Goal: Task Accomplishment & Management: Complete application form

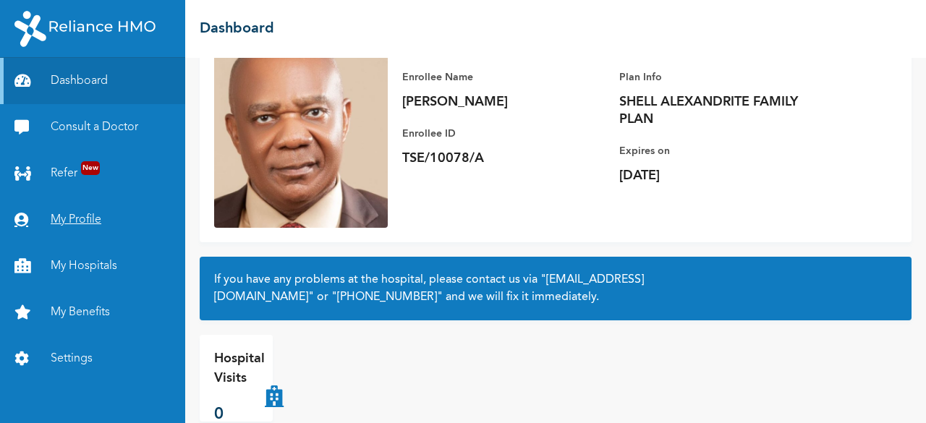
click at [93, 219] on link "My Profile" at bounding box center [92, 220] width 185 height 46
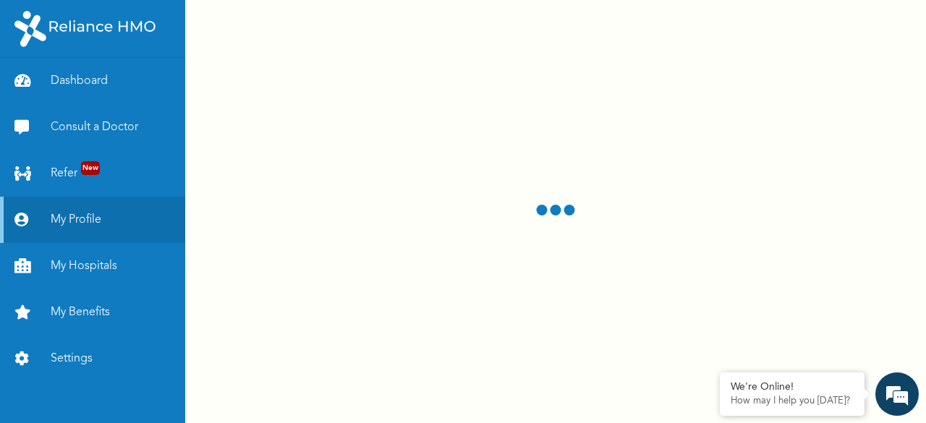
click at [567, 77] on div at bounding box center [555, 211] width 741 height 423
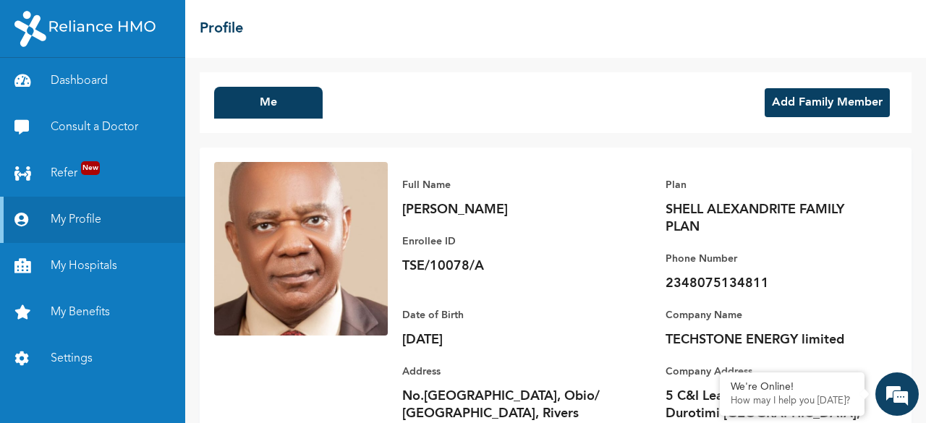
click at [794, 97] on button "Add Family Member" at bounding box center [827, 102] width 125 height 29
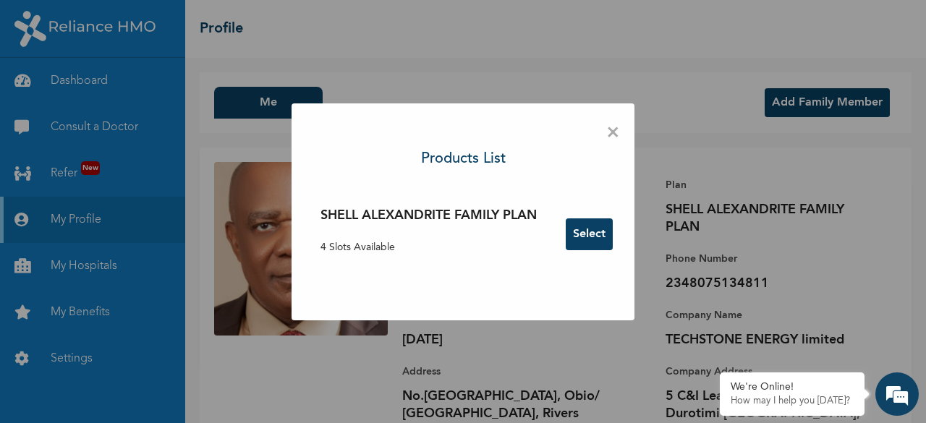
click at [591, 236] on button "Select" at bounding box center [589, 235] width 47 height 32
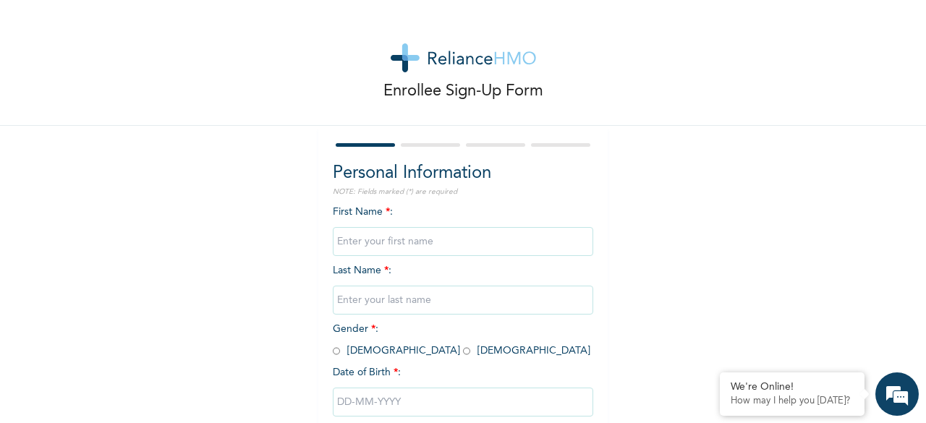
scroll to position [87, 0]
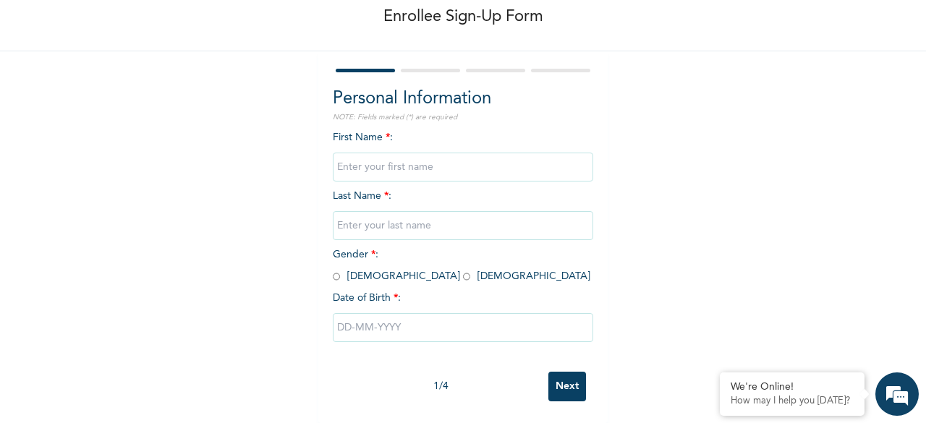
click at [347, 159] on input "text" at bounding box center [463, 167] width 261 height 29
type input "[PERSON_NAME]"
click at [342, 214] on input "text" at bounding box center [463, 225] width 261 height 29
type input "Kanu"
click at [333, 270] on input "radio" at bounding box center [336, 277] width 7 height 14
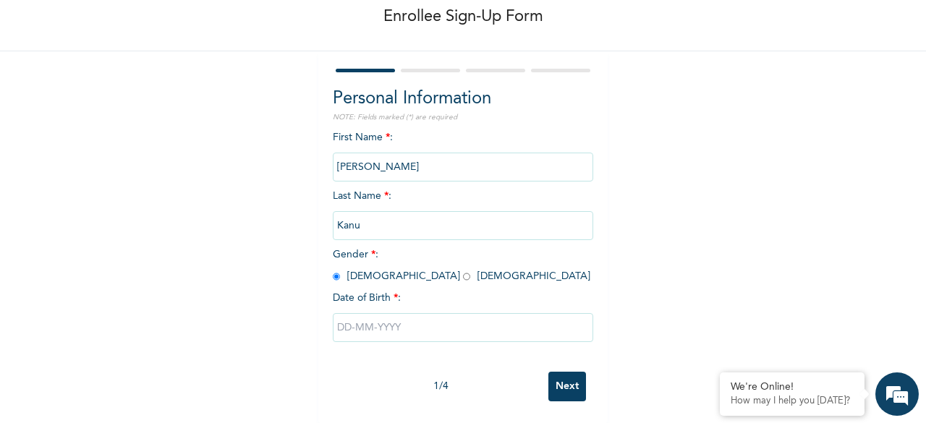
radio input "true"
click at [364, 313] on input "text" at bounding box center [463, 327] width 261 height 29
select select "8"
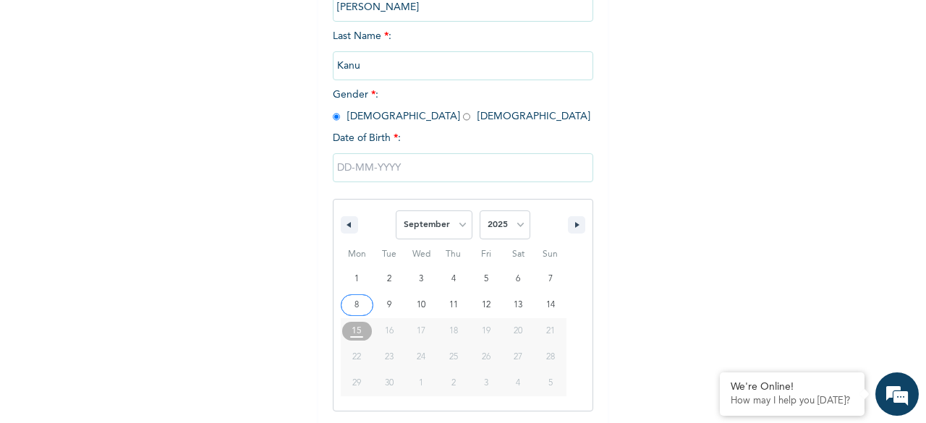
scroll to position [235, 0]
click at [517, 225] on select "2025 2024 2023 2022 2021 2020 2019 2018 2017 2016 2015 2014 2013 2012 2011 2010…" at bounding box center [505, 224] width 51 height 29
select select "1968"
click at [480, 211] on select "2025 2024 2023 2022 2021 2020 2019 2018 2017 2016 2015 2014 2013 2012 2011 2010…" at bounding box center [505, 224] width 51 height 29
type input "[DATE]"
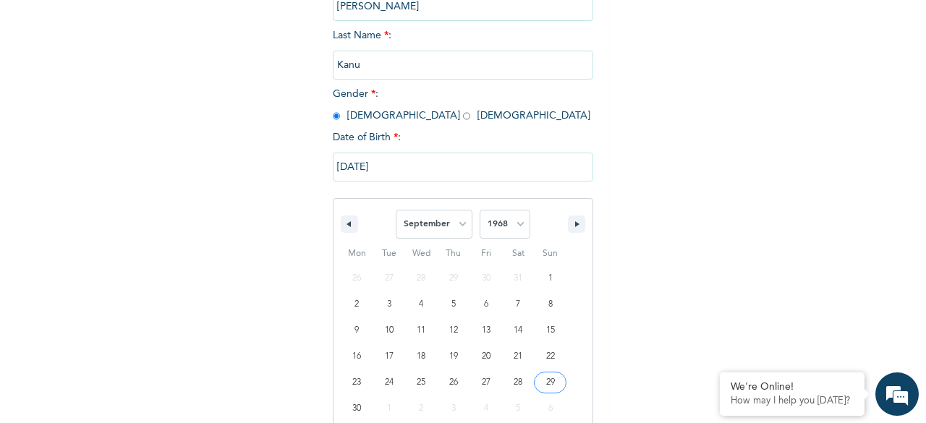
scroll to position [87, 0]
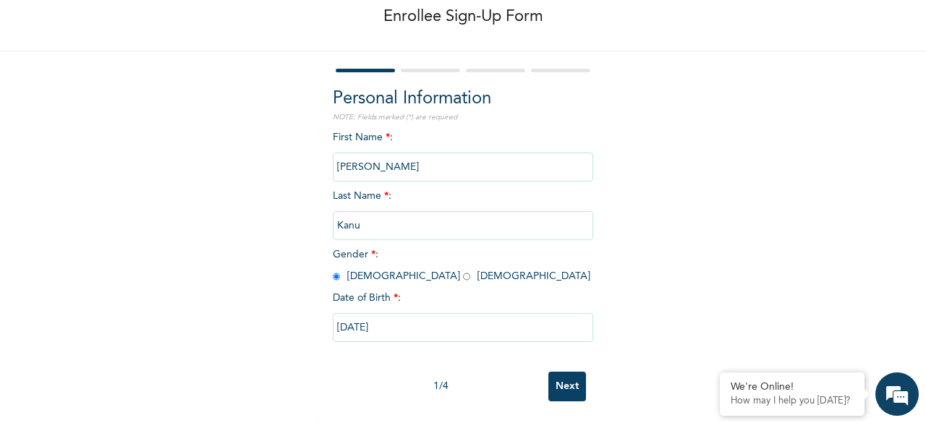
click at [562, 377] on input "Next" at bounding box center [568, 387] width 38 height 30
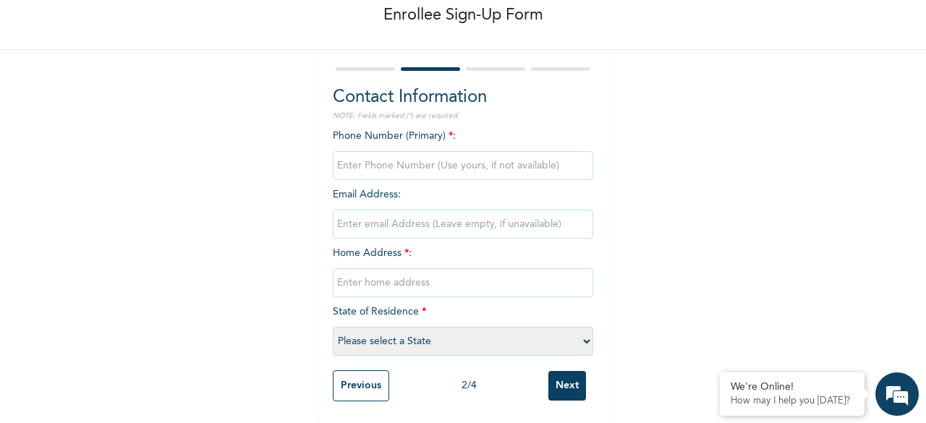
click at [358, 153] on input "phone" at bounding box center [463, 165] width 261 height 29
type input "08075134811"
click at [359, 216] on input "email" at bounding box center [463, 224] width 261 height 29
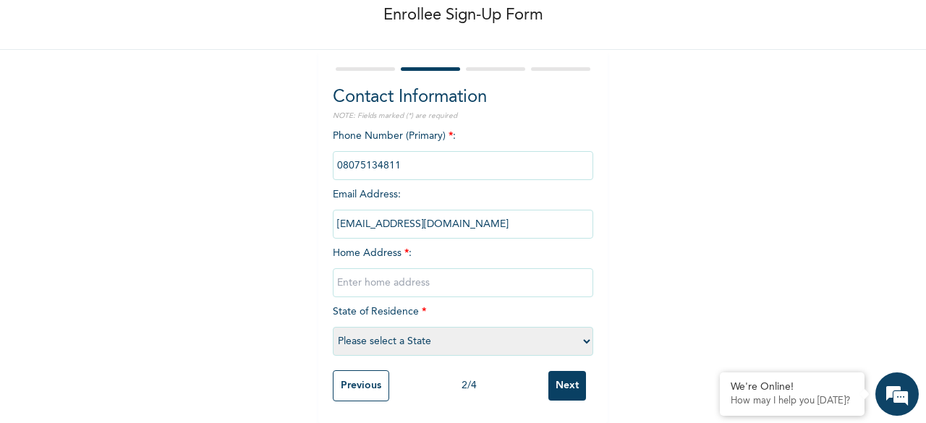
type input "[EMAIL_ADDRESS][DOMAIN_NAME]"
click at [346, 274] on input "text" at bounding box center [463, 283] width 261 height 29
type input "No. [GEOGRAPHIC_DATA], Obio/ [GEOGRAPHIC_DATA]"
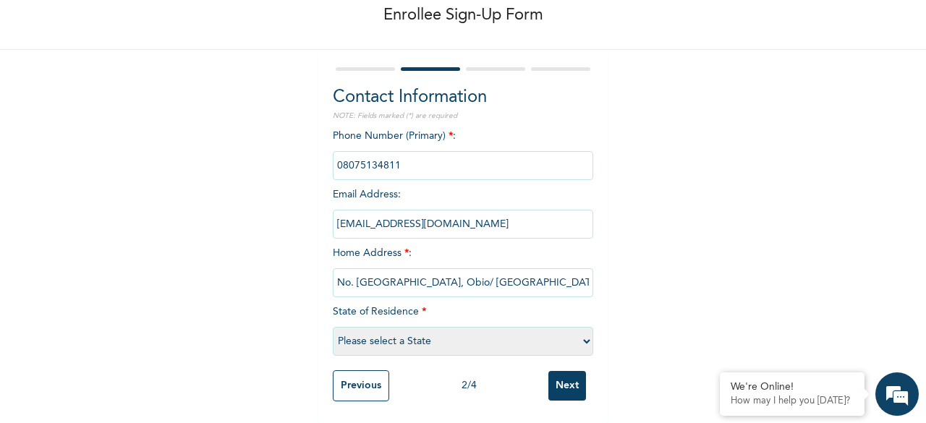
click at [578, 335] on select "Please select a State [PERSON_NAME] (FCT) [PERSON_NAME] Ibom [GEOGRAPHIC_DATA] …" at bounding box center [463, 341] width 261 height 29
select select "33"
click at [333, 327] on select "Please select a State [PERSON_NAME] (FCT) [PERSON_NAME] Ibom [GEOGRAPHIC_DATA] …" at bounding box center [463, 341] width 261 height 29
click at [559, 371] on input "Next" at bounding box center [568, 386] width 38 height 30
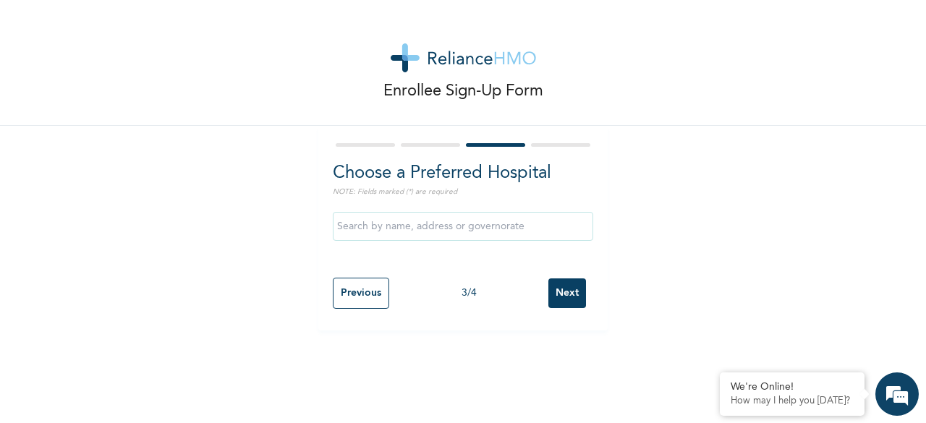
click at [401, 225] on input "text" at bounding box center [463, 226] width 261 height 29
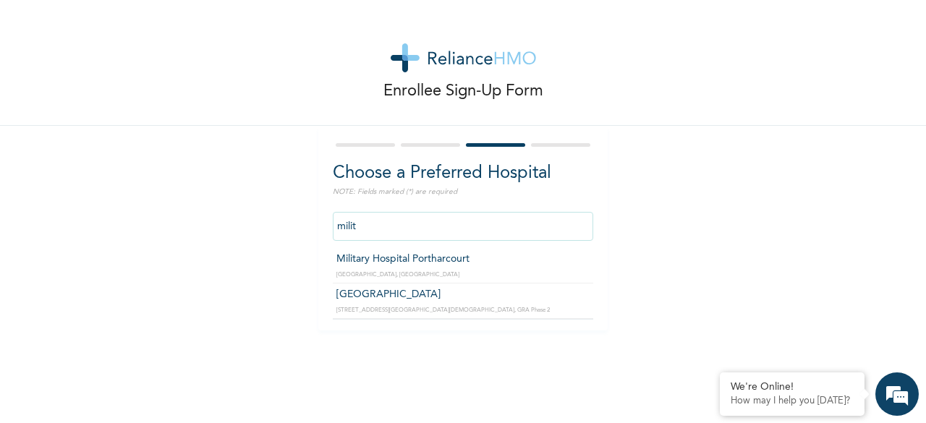
type input "Military Hospital Portharcourt"
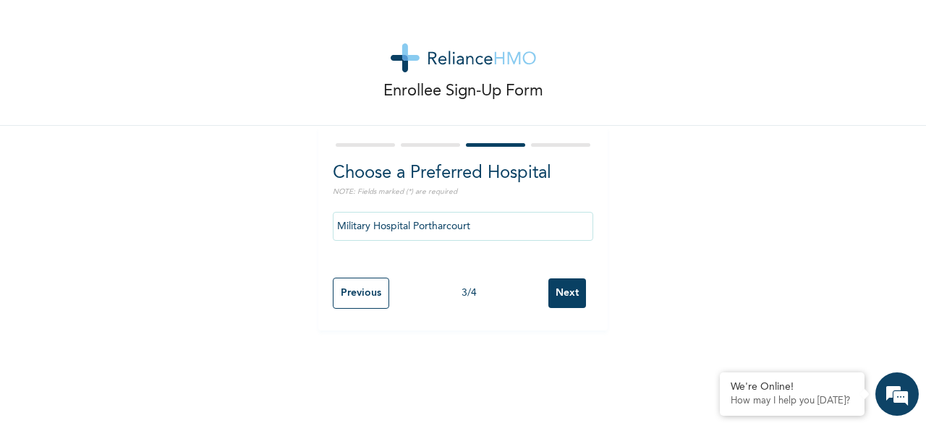
click at [565, 290] on input "Next" at bounding box center [568, 294] width 38 height 30
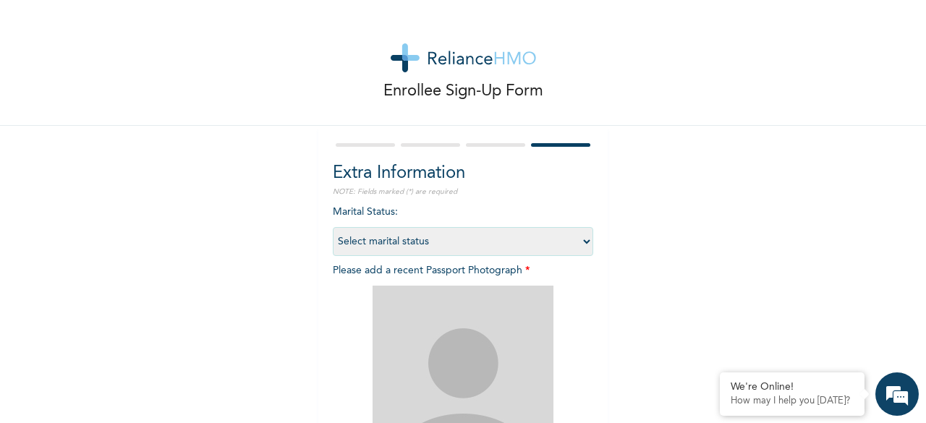
click at [580, 248] on select "Select marital status [DEMOGRAPHIC_DATA] Married [DEMOGRAPHIC_DATA] Widow/[DEMO…" at bounding box center [463, 241] width 261 height 29
select select "2"
click at [333, 227] on select "Select marital status [DEMOGRAPHIC_DATA] Married [DEMOGRAPHIC_DATA] Widow/[DEMO…" at bounding box center [463, 241] width 261 height 29
click at [473, 352] on img at bounding box center [463, 376] width 181 height 181
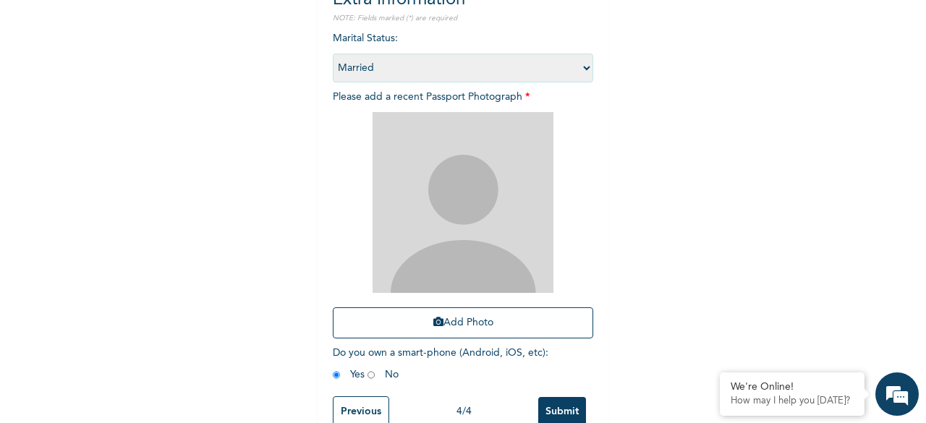
scroll to position [203, 0]
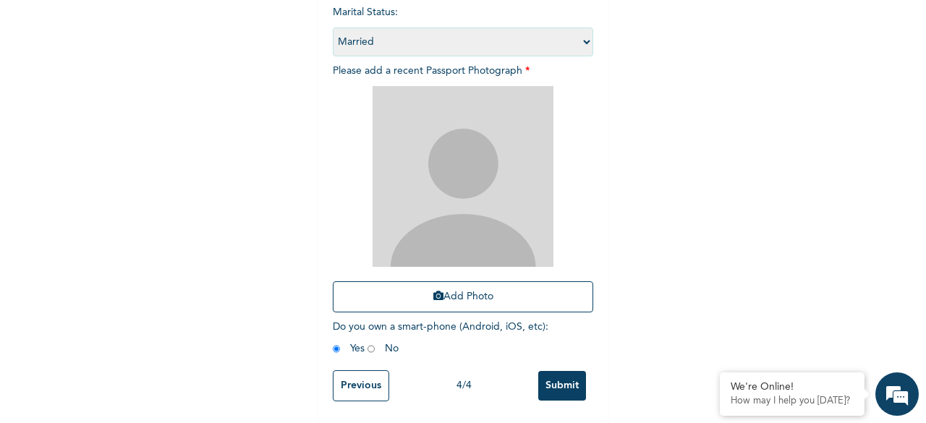
click at [907, 229] on div "Enrollee Sign-Up Form Extra Information NOTE: Fields marked (*) are required Ma…" at bounding box center [463, 111] width 926 height 623
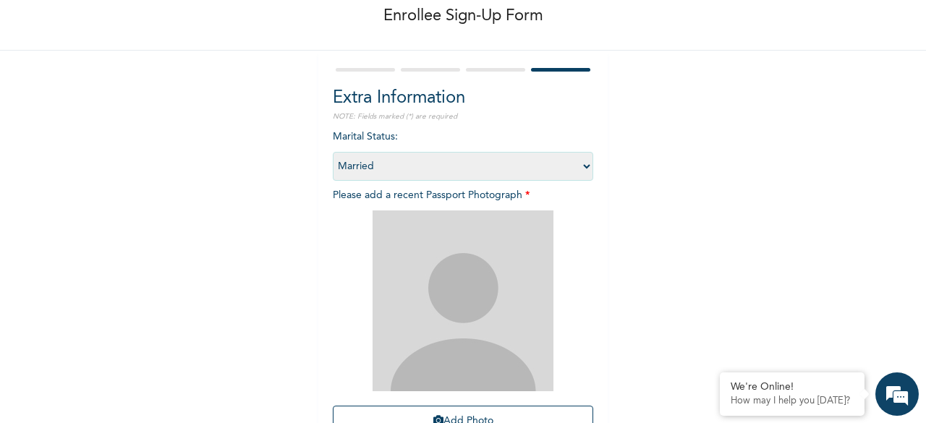
scroll to position [58, 0]
